Goal: Task Accomplishment & Management: Use online tool/utility

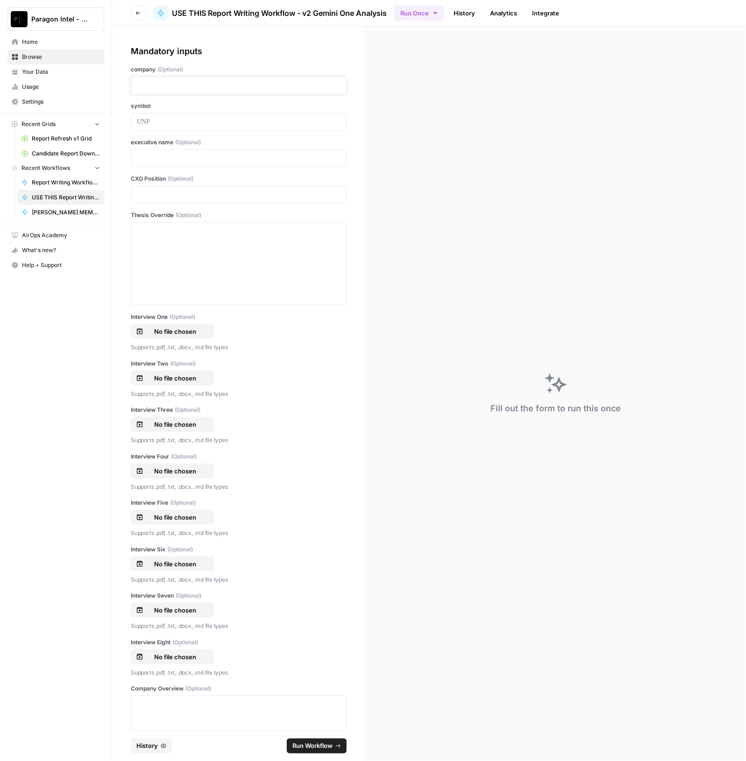
click at [189, 81] on p at bounding box center [239, 85] width 204 height 9
click at [163, 334] on p "No file chosen" at bounding box center [175, 331] width 60 height 9
click at [170, 372] on button "No file chosen" at bounding box center [172, 378] width 83 height 15
click at [174, 424] on p "No file chosen" at bounding box center [175, 424] width 60 height 9
click at [152, 473] on p "No file chosen" at bounding box center [175, 471] width 60 height 9
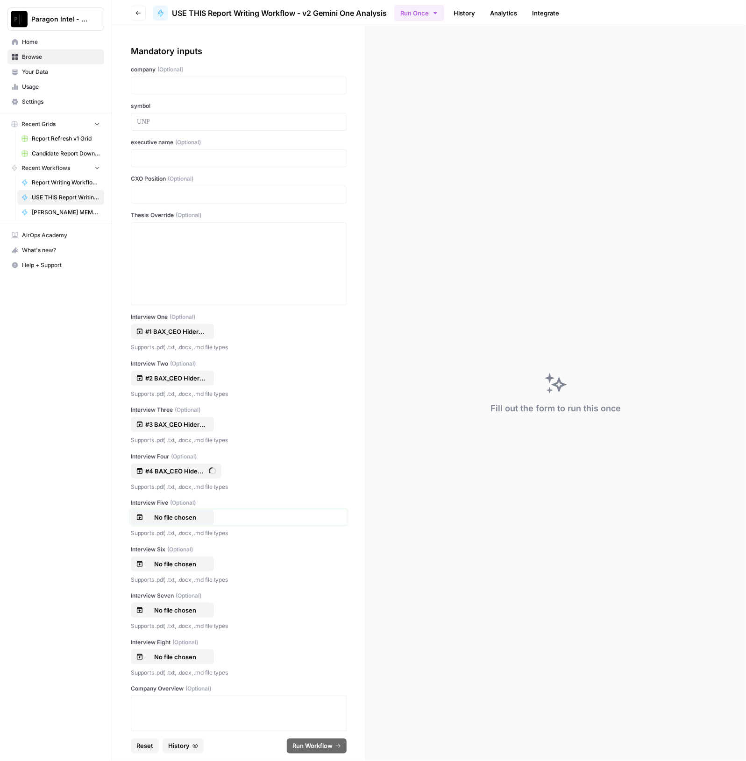
click at [164, 511] on button "No file chosen" at bounding box center [172, 517] width 83 height 15
click at [200, 161] on p at bounding box center [239, 158] width 204 height 9
click at [170, 560] on p "No file chosen" at bounding box center [175, 564] width 60 height 9
click at [169, 606] on p "No file chosen" at bounding box center [175, 610] width 60 height 9
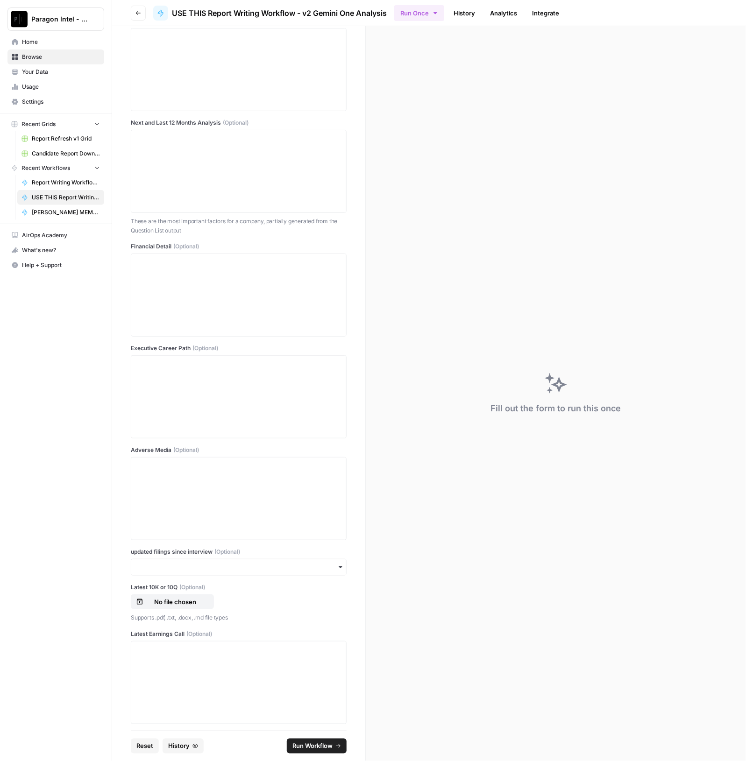
scroll to position [742, 0]
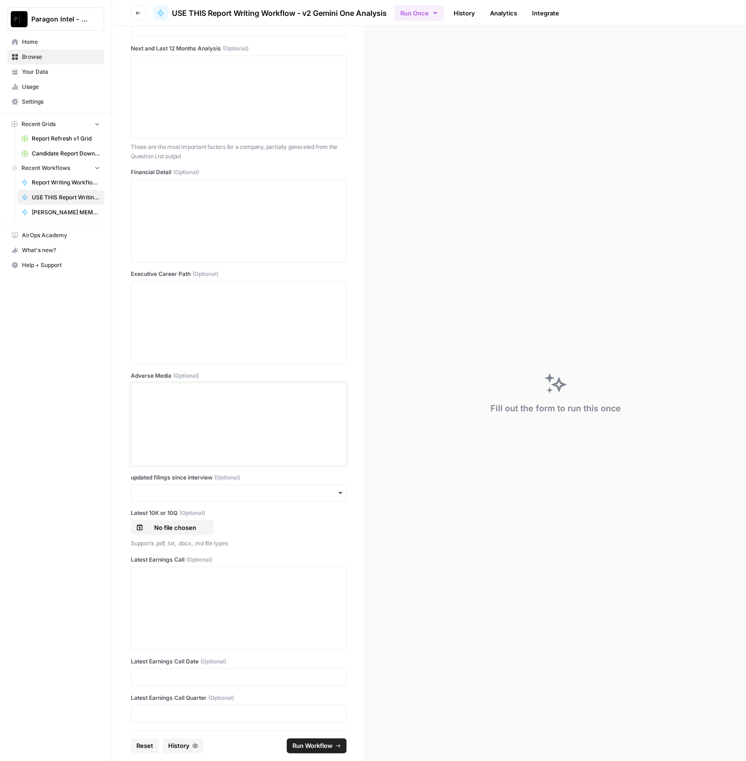
click at [206, 438] on div at bounding box center [239, 424] width 204 height 75
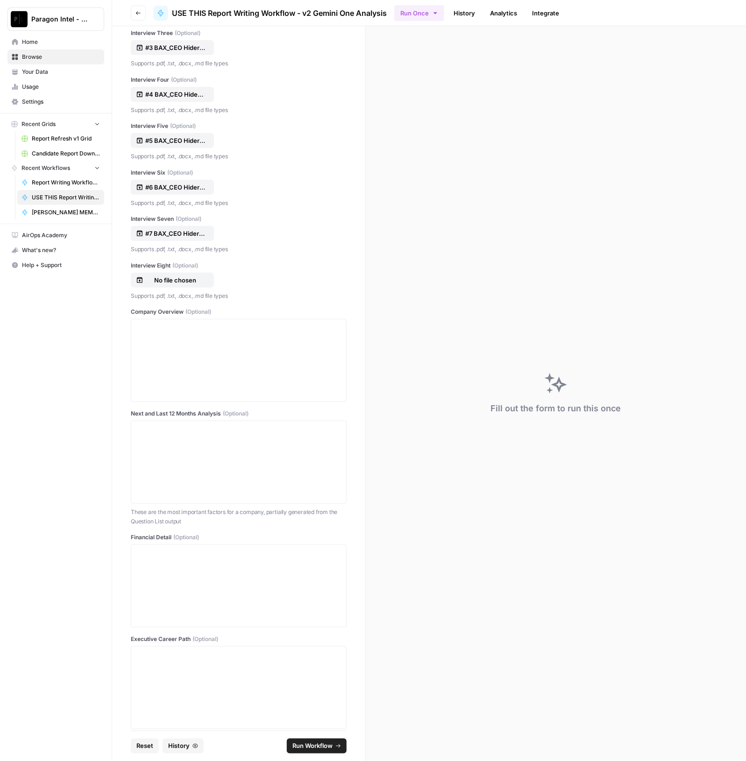
scroll to position [0, 0]
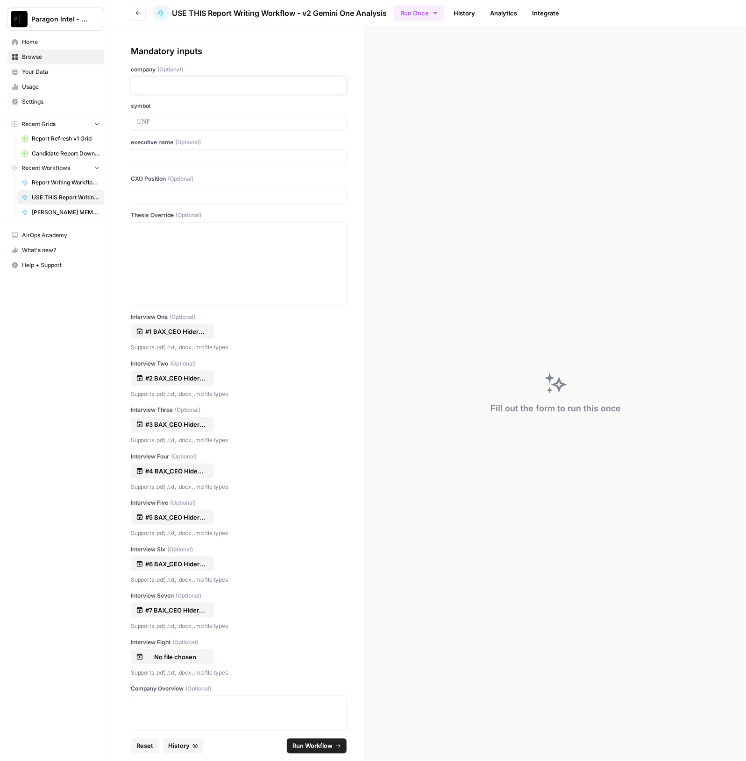
click at [199, 85] on p at bounding box center [239, 85] width 204 height 9
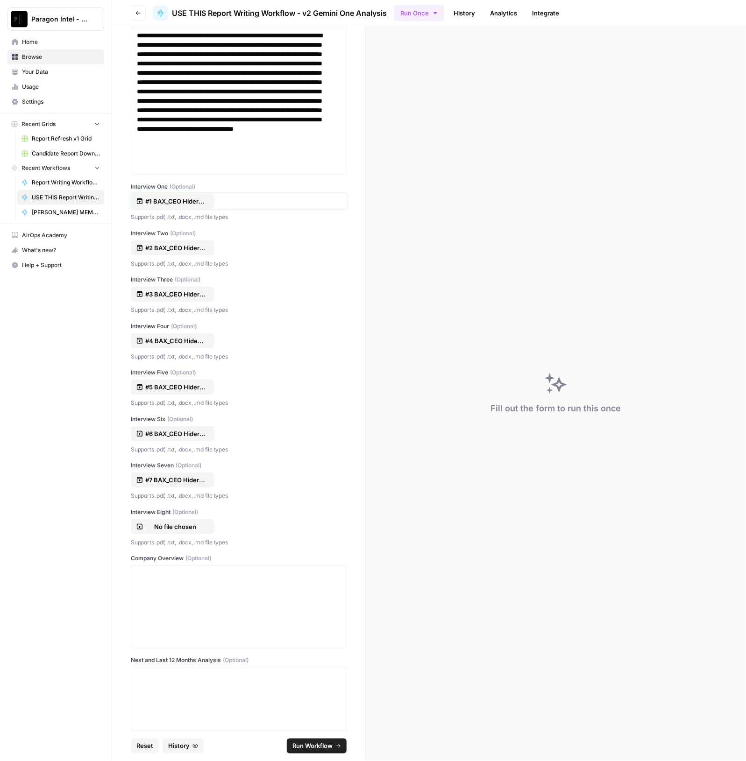
scroll to position [467, 0]
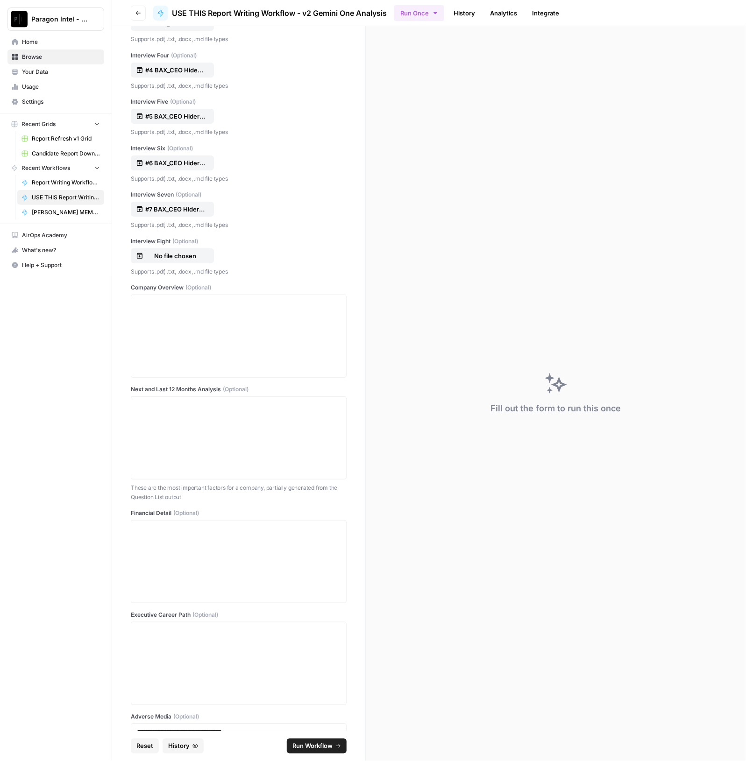
click at [226, 375] on div at bounding box center [239, 336] width 216 height 83
click at [215, 329] on div at bounding box center [239, 336] width 204 height 75
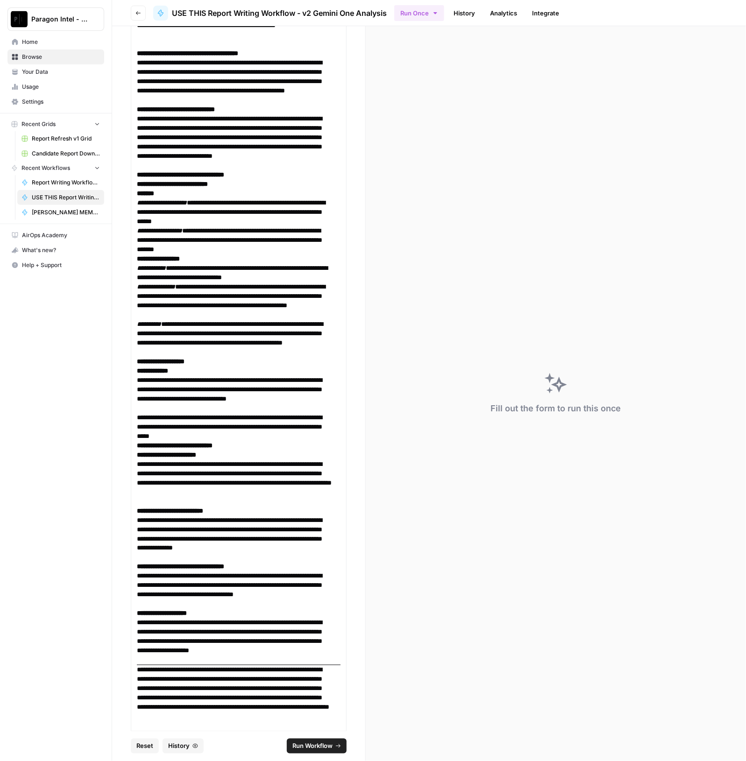
scroll to position [2099, 0]
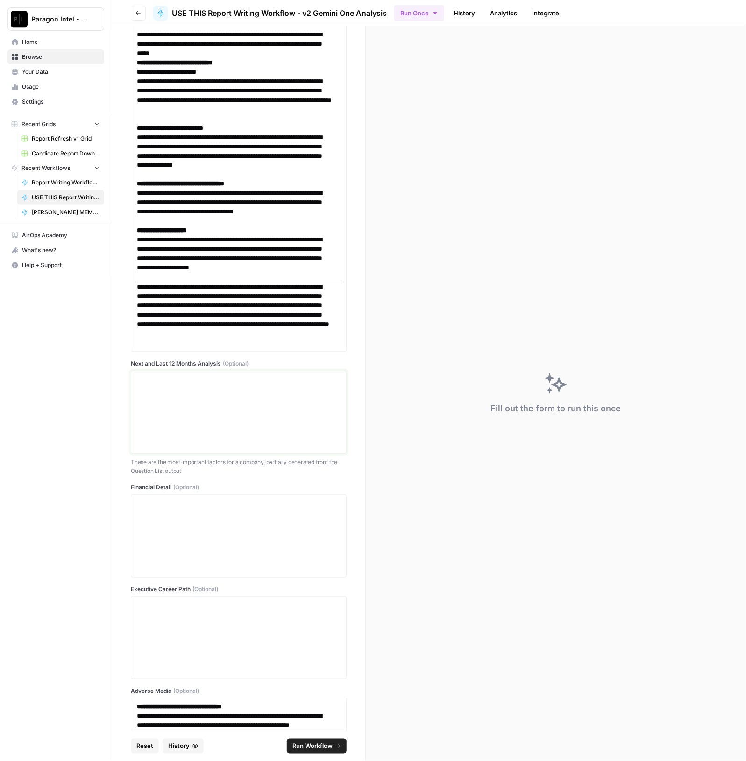
click at [209, 385] on div at bounding box center [239, 412] width 204 height 75
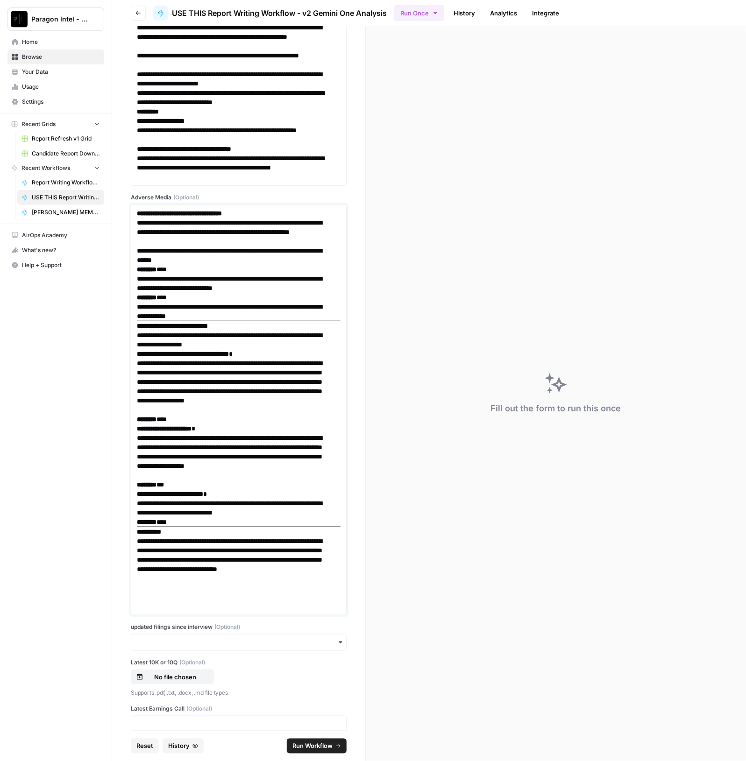
scroll to position [7851, 0]
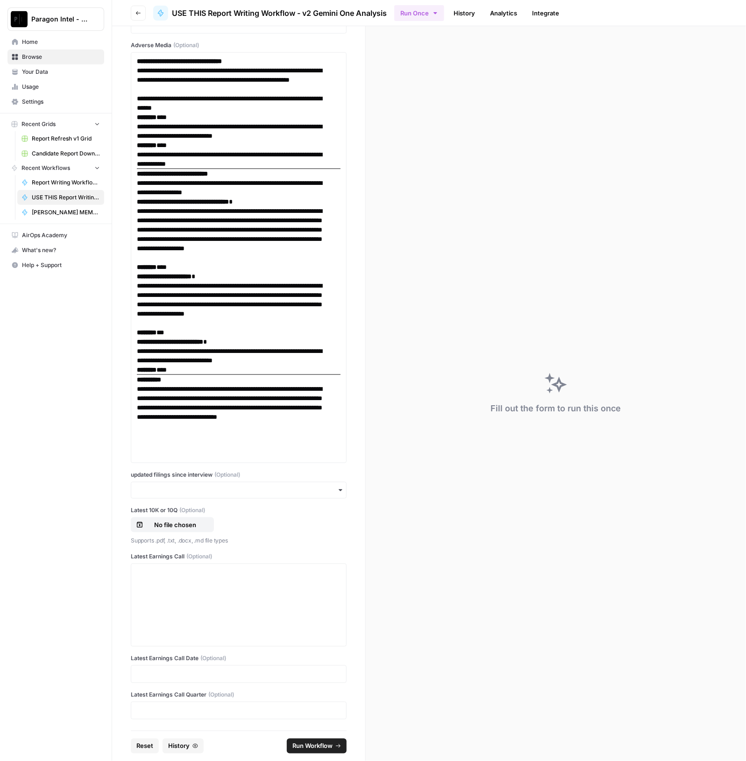
click at [185, 496] on div "button" at bounding box center [239, 490] width 216 height 17
click at [182, 517] on div "yes" at bounding box center [234, 516] width 206 height 18
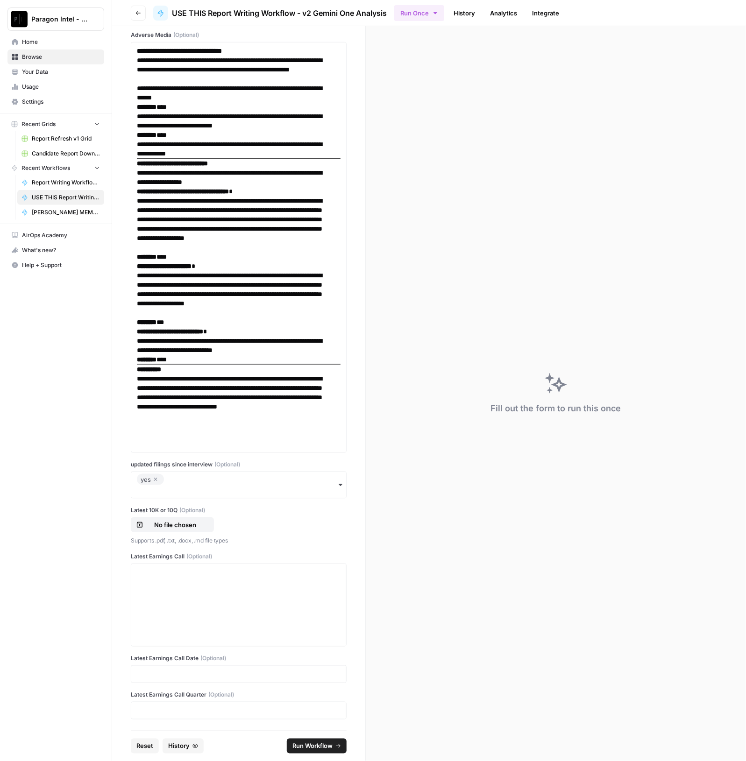
click at [172, 525] on div "Latest 10K or 10Q (Optional) No file chosen Supports .pdf, .txt, .docx, .md fil…" at bounding box center [239, 525] width 216 height 39
click at [173, 530] on p "No file chosen" at bounding box center [175, 524] width 60 height 9
drag, startPoint x: 258, startPoint y: 599, endPoint x: 261, endPoint y: 595, distance: 5.3
click at [258, 598] on div at bounding box center [239, 605] width 204 height 75
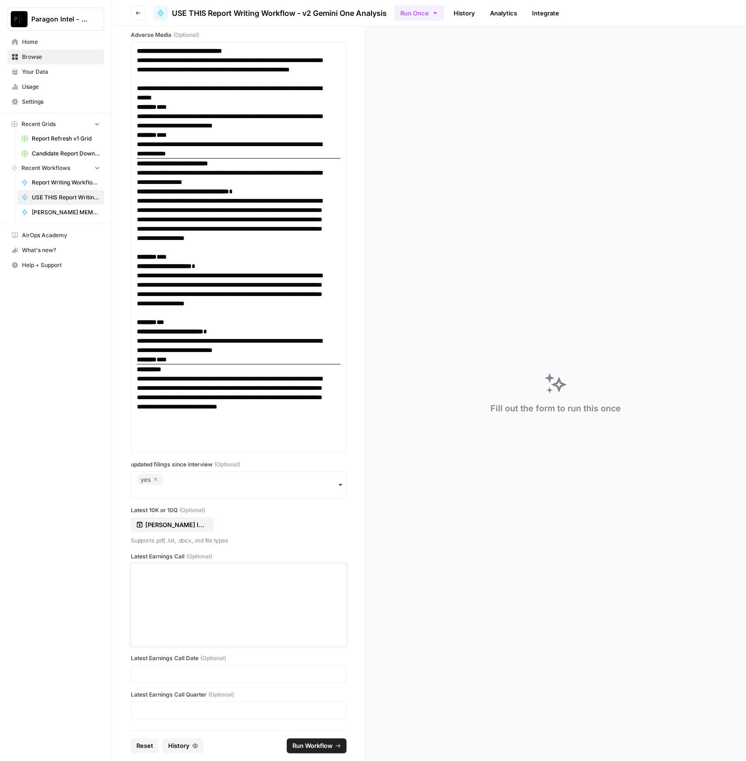
click at [186, 610] on div at bounding box center [239, 605] width 204 height 75
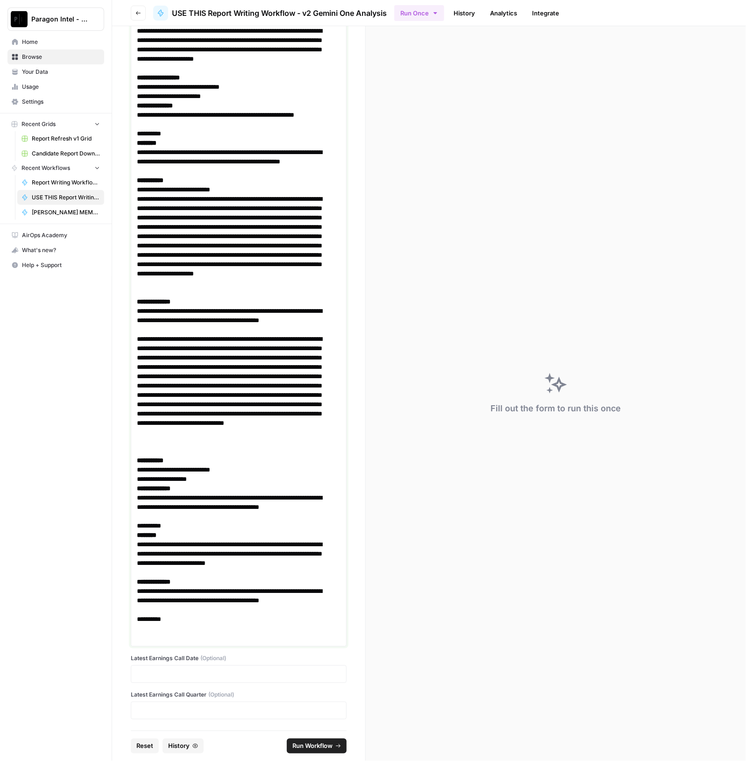
scroll to position [18108, 0]
click at [223, 675] on p at bounding box center [239, 674] width 204 height 9
click at [207, 716] on div at bounding box center [239, 711] width 216 height 18
click at [212, 713] on p at bounding box center [239, 710] width 204 height 9
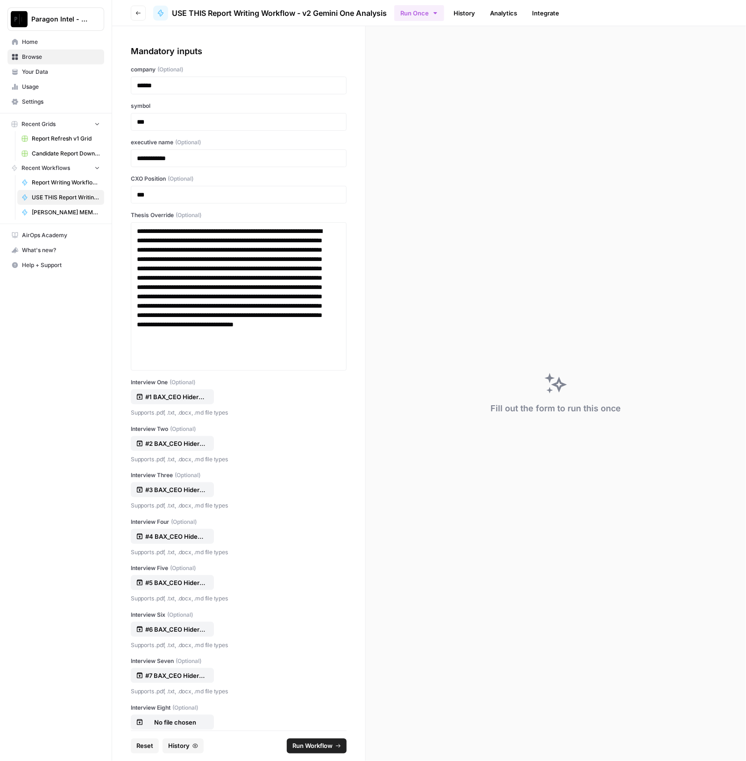
scroll to position [0, 0]
click at [175, 90] on div "******" at bounding box center [239, 86] width 216 height 18
click at [187, 84] on p "******" at bounding box center [234, 85] width 195 height 9
click at [304, 750] on span "Run Workflow" at bounding box center [312, 746] width 40 height 9
